Goal: Task Accomplishment & Management: Complete application form

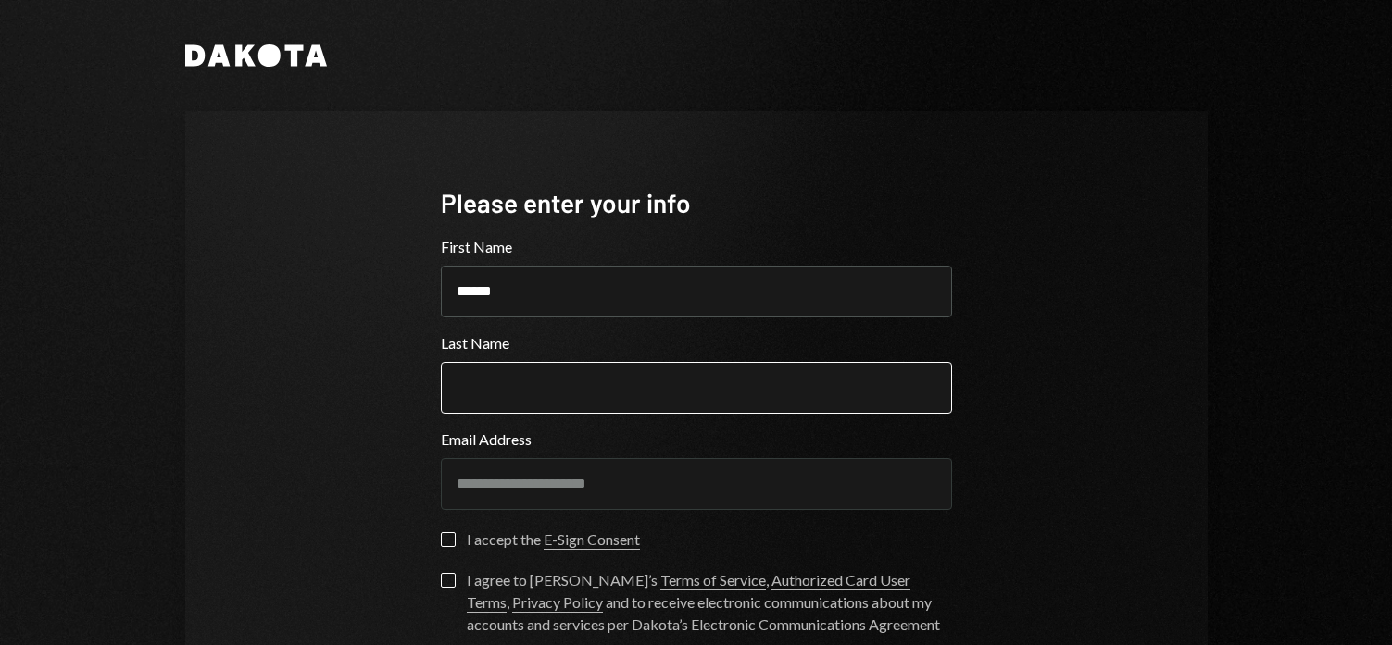
type input "******"
click at [506, 407] on input "Last Name" at bounding box center [696, 388] width 511 height 52
type input "**********"
click at [447, 544] on button "I accept the E-Sign Consent" at bounding box center [448, 539] width 15 height 15
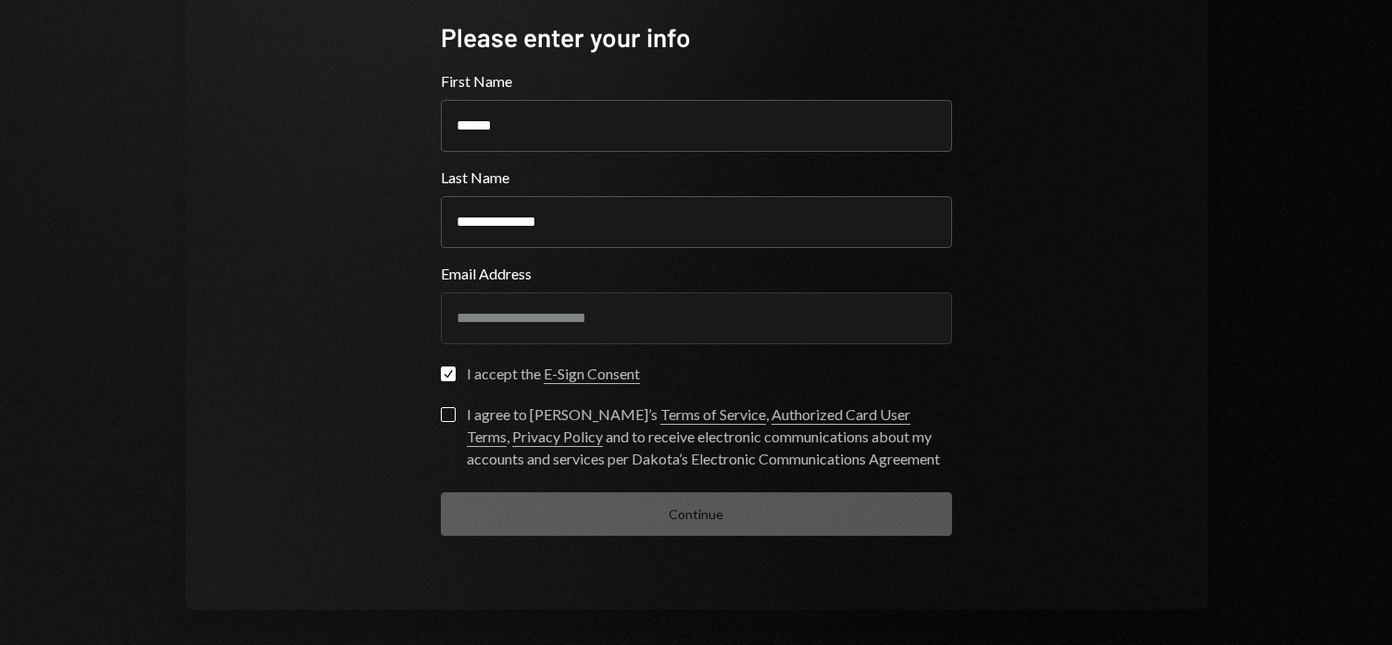
scroll to position [174, 0]
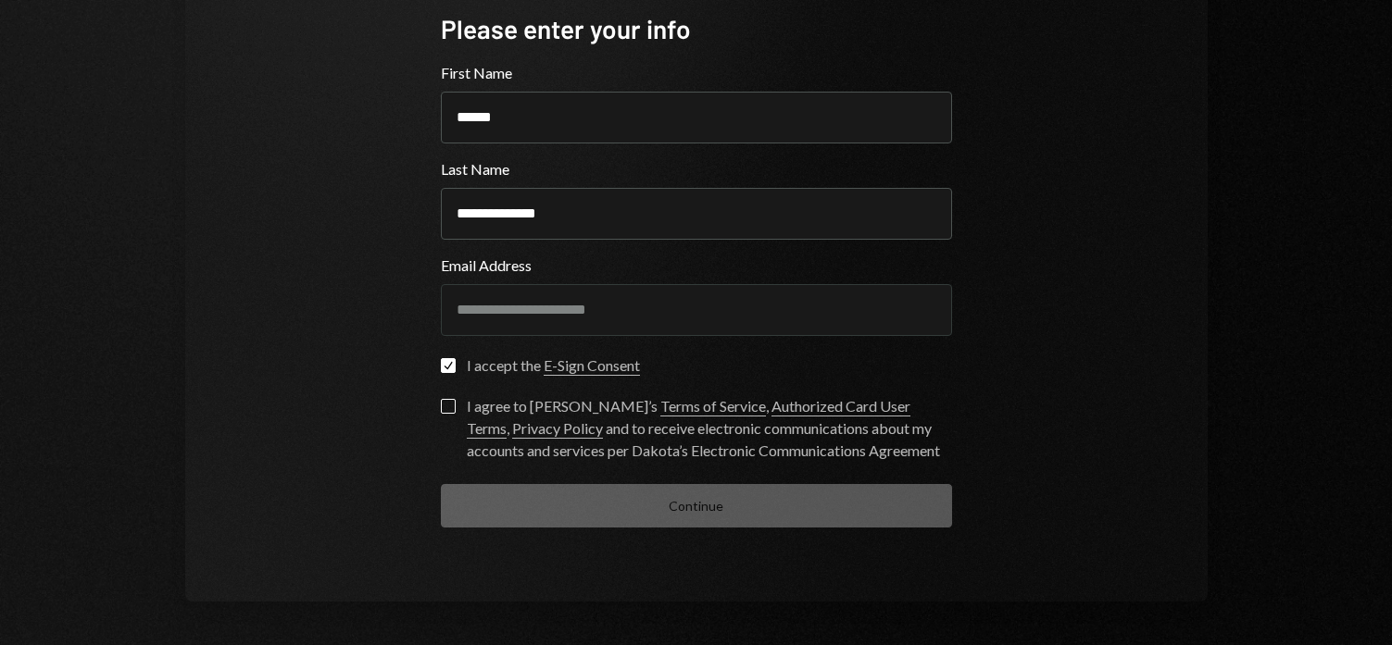
click at [442, 406] on button "I agree to [PERSON_NAME]’s Terms of Service , Authorized Card User Terms , Priv…" at bounding box center [448, 406] width 15 height 15
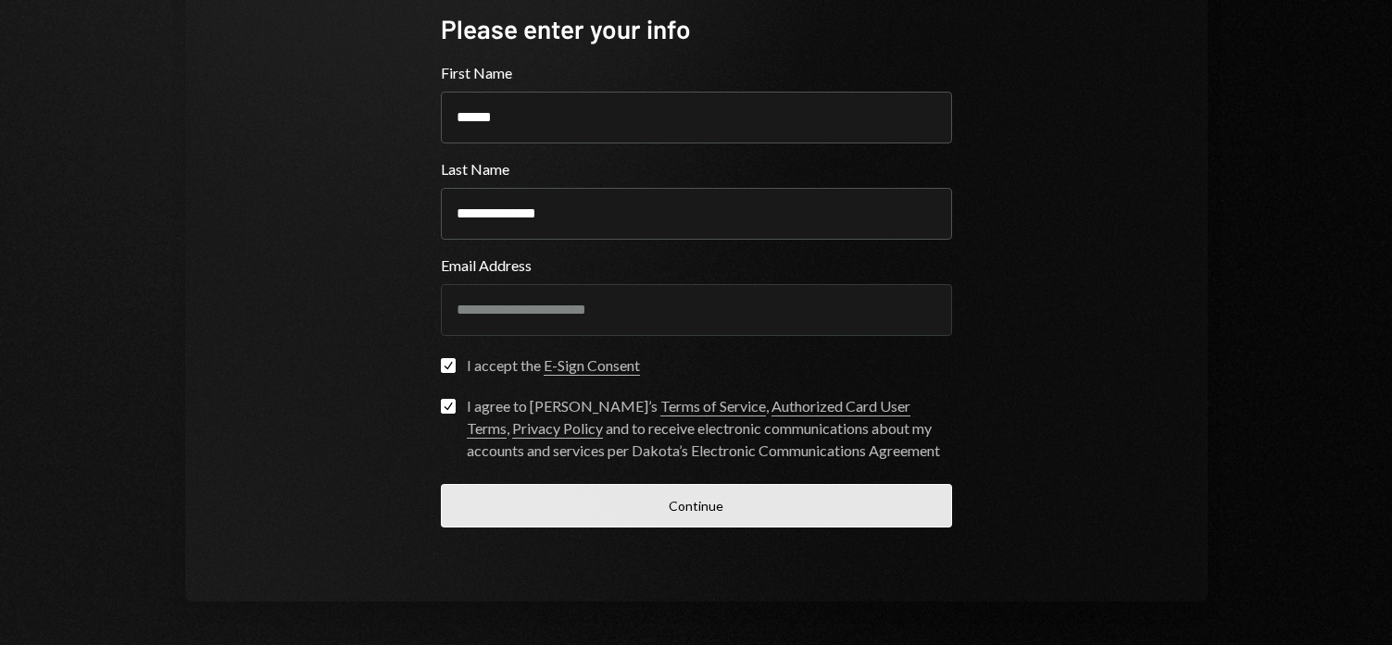
click at [689, 509] on button "Continue" at bounding box center [696, 506] width 511 height 44
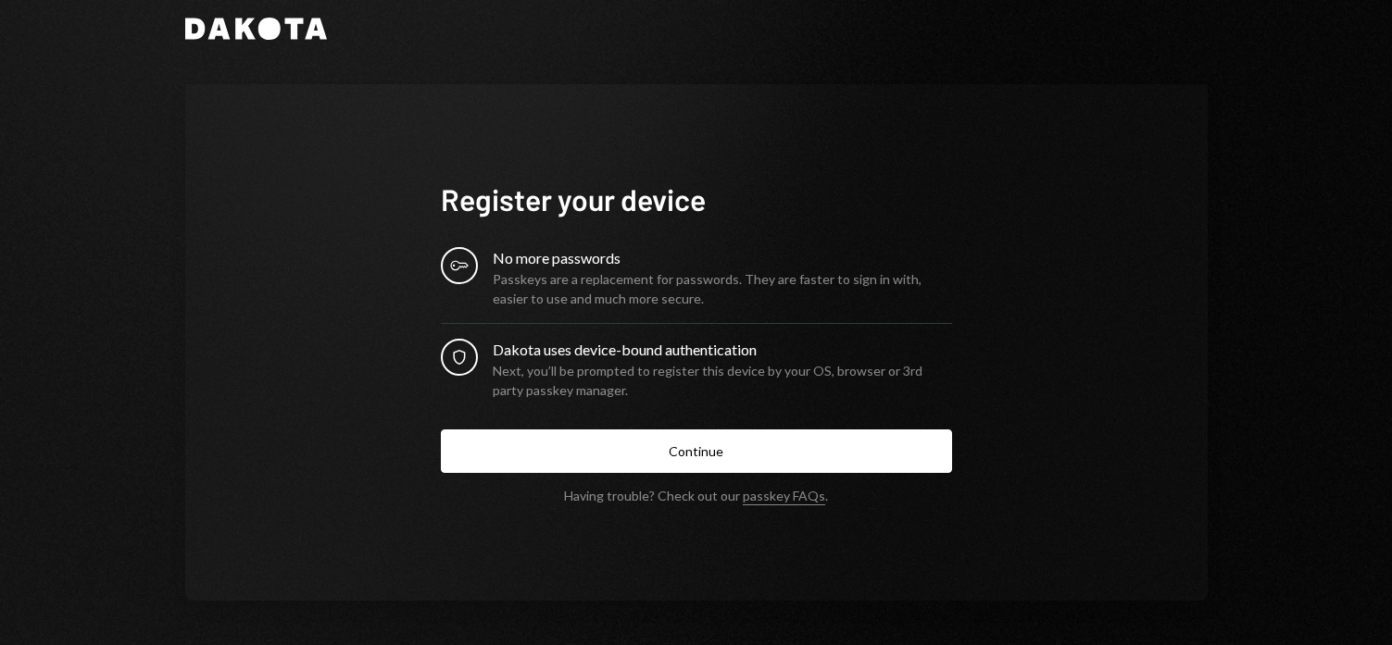
scroll to position [26, 0]
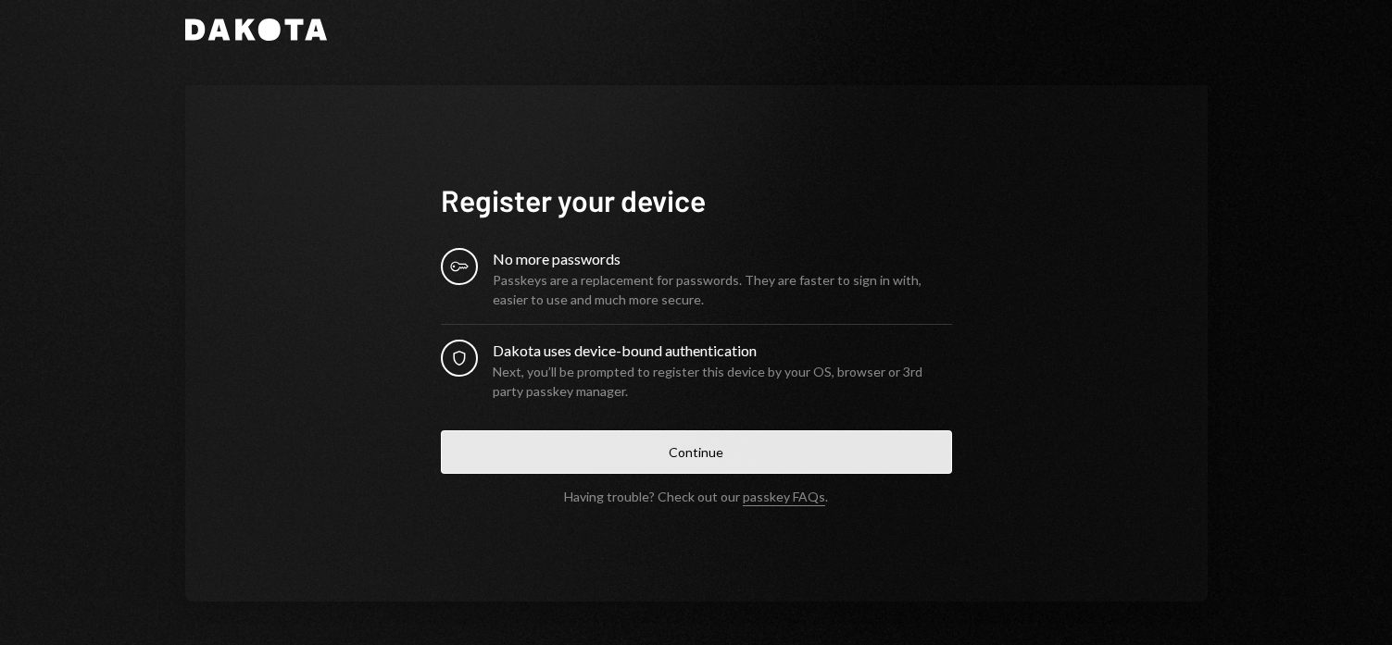
click at [647, 458] on button "Continue" at bounding box center [696, 453] width 511 height 44
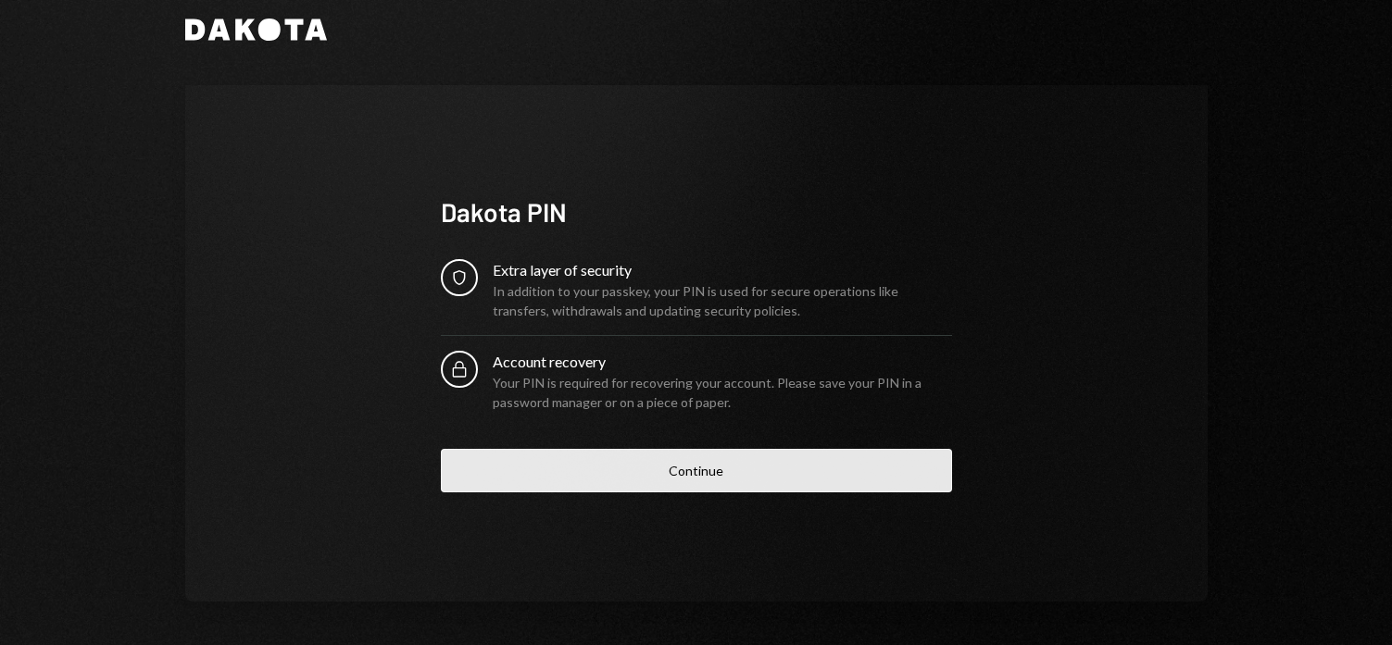
click at [744, 474] on button "Continue" at bounding box center [696, 471] width 511 height 44
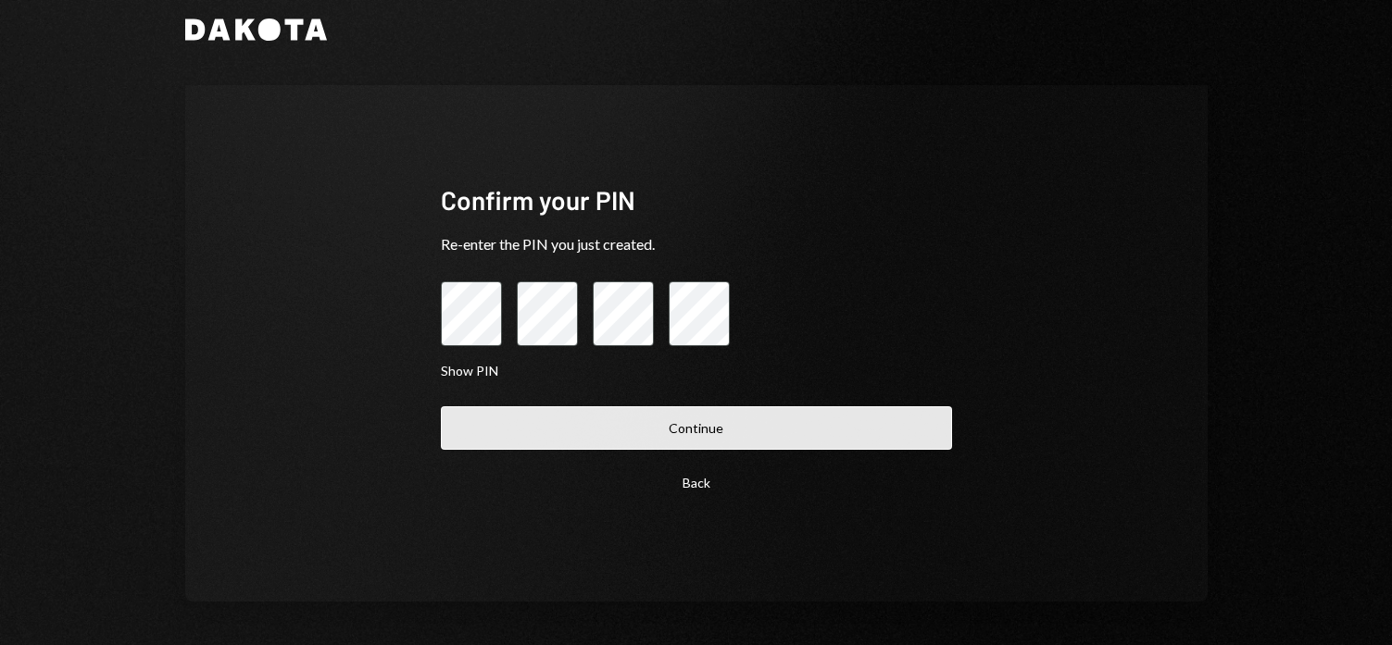
click at [512, 423] on button "Continue" at bounding box center [696, 428] width 511 height 44
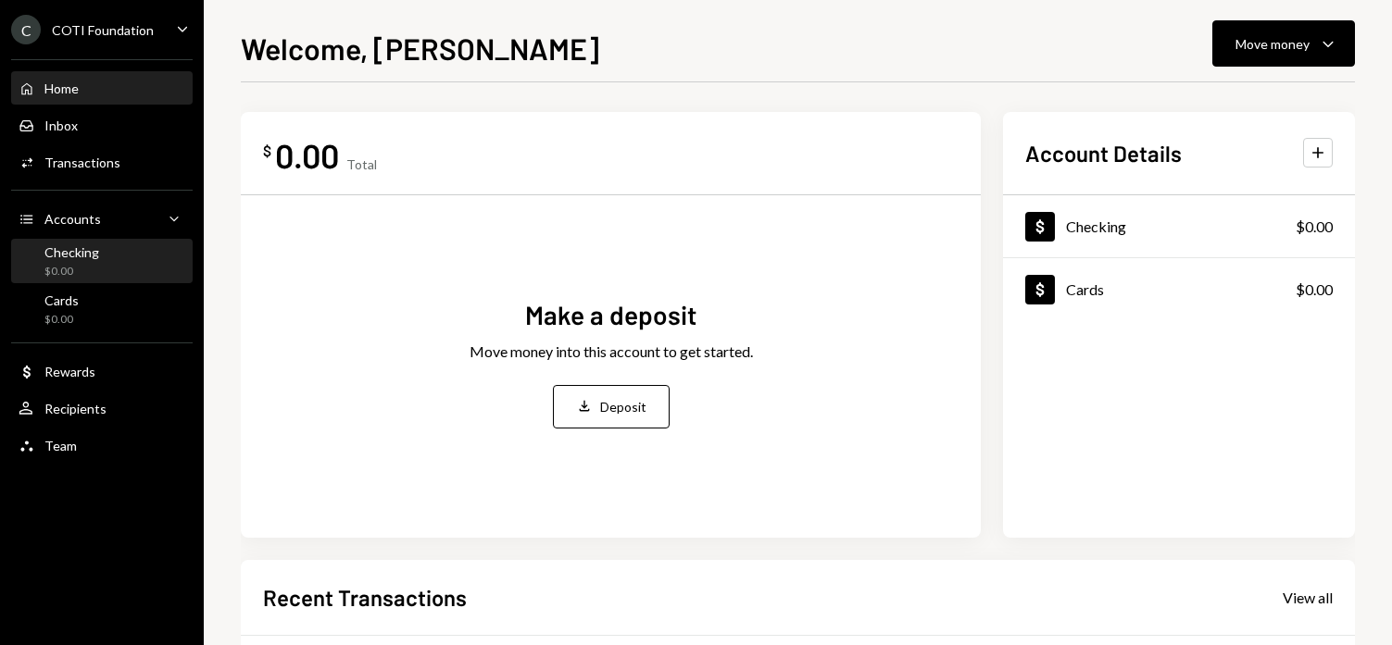
click at [83, 256] on div "Checking" at bounding box center [71, 252] width 55 height 16
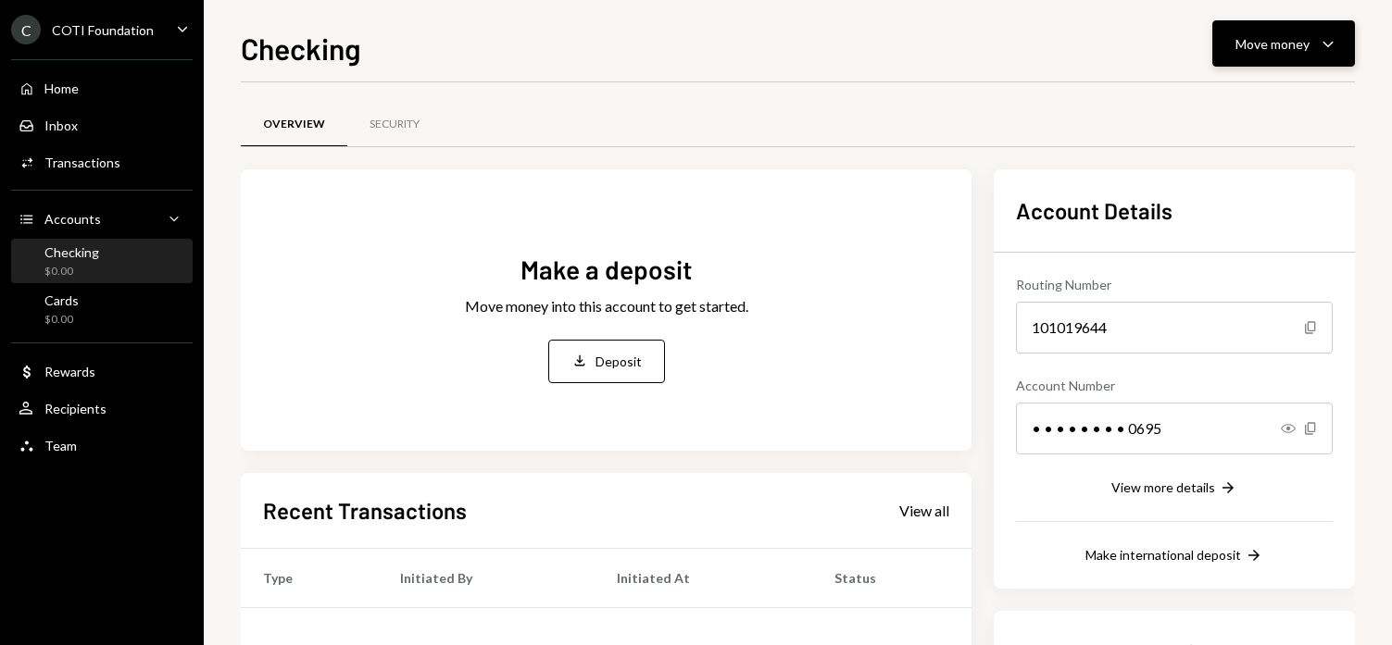
click at [1309, 42] on div "Move money Caret Down" at bounding box center [1283, 43] width 96 height 22
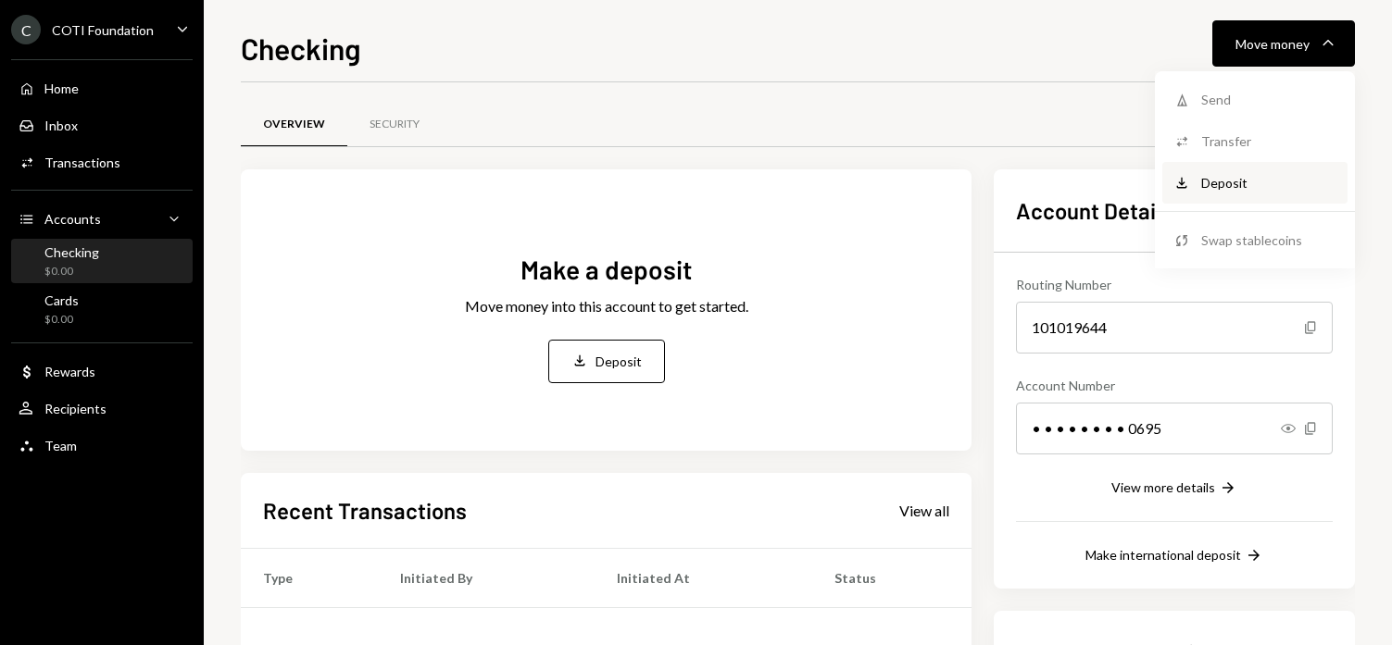
click at [1232, 182] on div "Deposit" at bounding box center [1268, 182] width 135 height 19
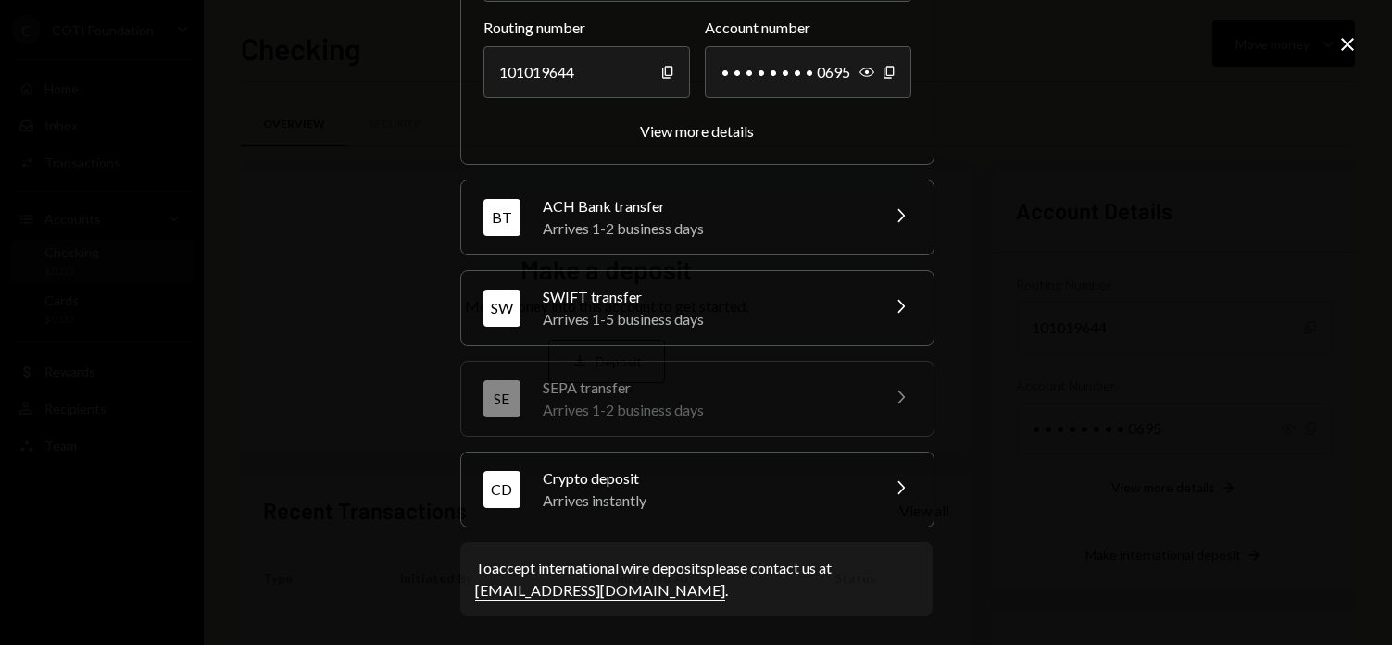
scroll to position [256, 0]
click at [744, 491] on div "Arrives instantly" at bounding box center [705, 500] width 324 height 22
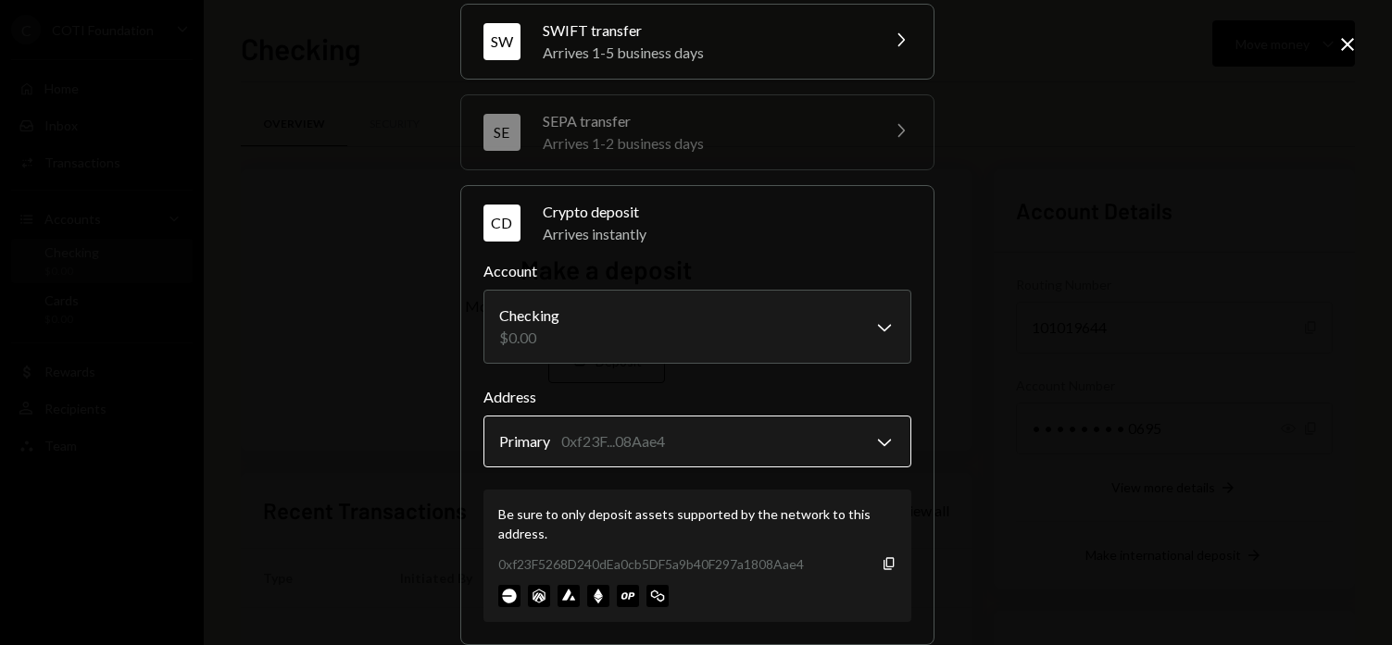
click at [801, 448] on body "C COTI Foundation Caret Down Home Home Inbox Inbox Activities Transactions Acco…" at bounding box center [696, 322] width 1392 height 645
click at [884, 442] on body "C COTI Foundation Caret Down Home Home Inbox Inbox Activities Transactions Acco…" at bounding box center [696, 322] width 1392 height 645
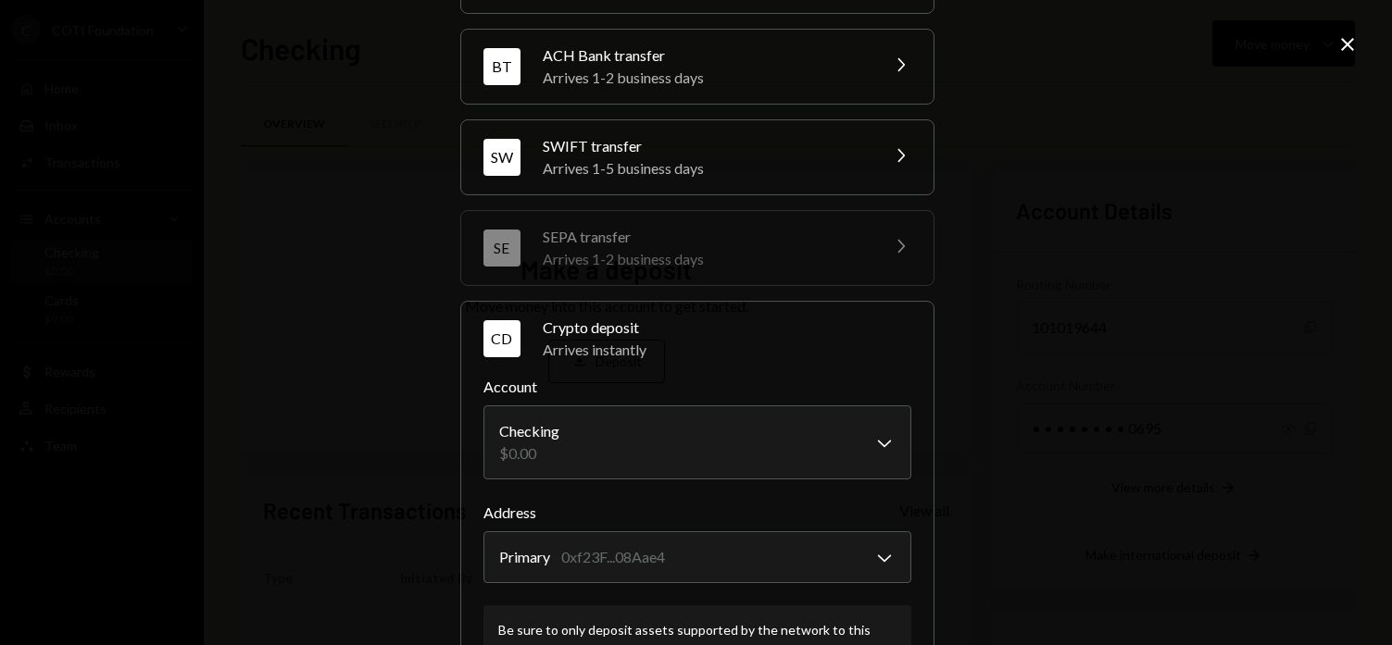
scroll to position [0, 0]
